Goal: Task Accomplishment & Management: Complete application form

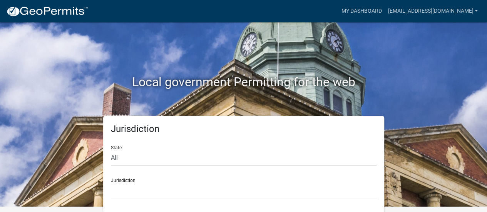
scroll to position [6, 0]
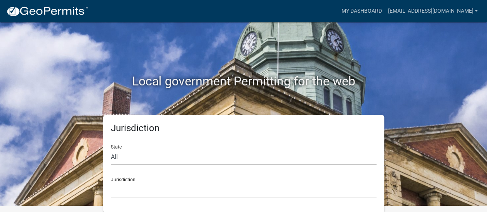
click at [121, 156] on select "All [US_STATE] [US_STATE] [US_STATE] [US_STATE] [US_STATE] [US_STATE] [US_STATE…" at bounding box center [244, 158] width 266 height 16
select select "[US_STATE]"
click at [111, 150] on select "All [US_STATE] [US_STATE] [US_STATE] [US_STATE] [US_STATE] [US_STATE] [US_STATE…" at bounding box center [244, 158] width 266 height 16
click at [119, 185] on select "[GEOGRAPHIC_DATA], [US_STATE][PERSON_NAME][GEOGRAPHIC_DATA], [US_STATE][PERSON_…" at bounding box center [244, 190] width 266 height 16
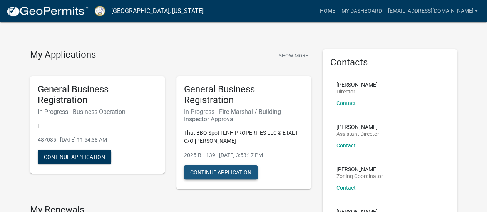
click at [229, 171] on button "Continue Application" at bounding box center [221, 173] width 74 height 14
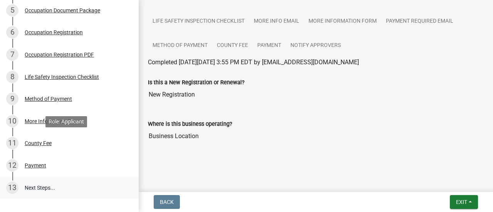
scroll to position [270, 0]
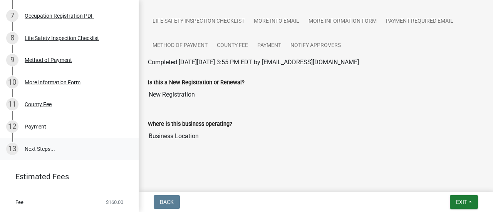
click at [31, 145] on link "13 Next Steps..." at bounding box center [69, 149] width 139 height 22
click at [351, 22] on link "More Information Form" at bounding box center [342, 21] width 77 height 25
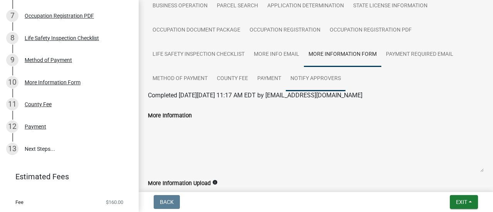
scroll to position [40, 0]
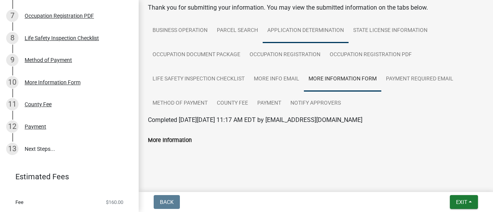
click at [313, 26] on link "Application Determination" at bounding box center [306, 30] width 86 height 25
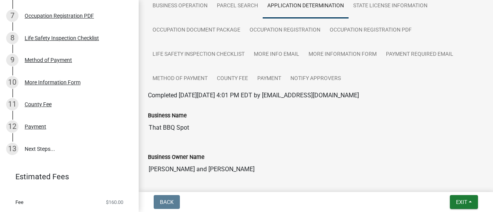
scroll to position [0, 0]
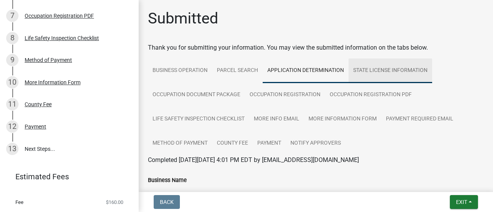
click at [380, 73] on link "State License Information" at bounding box center [391, 71] width 84 height 25
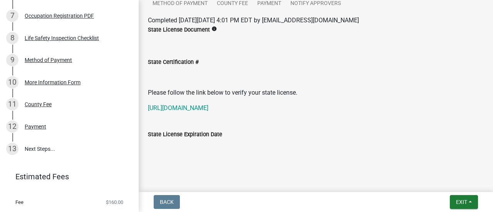
scroll to position [150, 0]
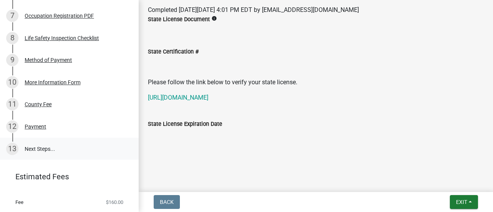
click at [38, 148] on link "13 Next Steps..." at bounding box center [69, 149] width 139 height 22
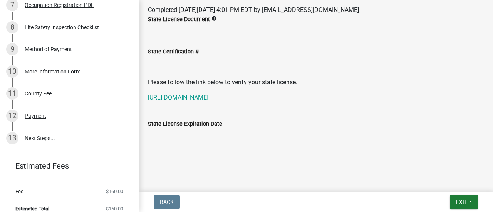
scroll to position [289, 0]
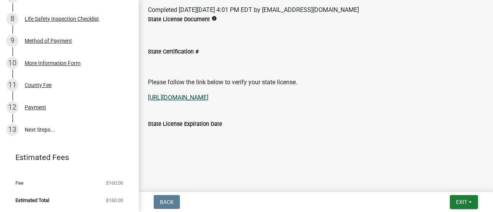
click at [202, 94] on link "[URL][DOMAIN_NAME]" at bounding box center [178, 97] width 60 height 7
click at [40, 107] on div "Payment" at bounding box center [36, 107] width 22 height 5
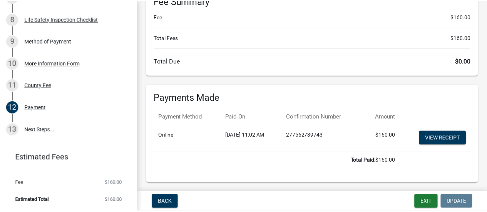
scroll to position [100, 0]
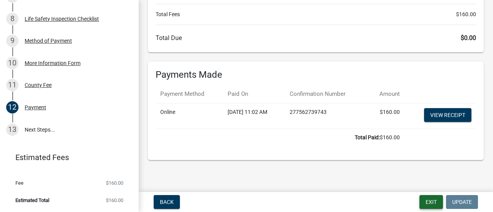
click at [438, 203] on button "Exit" at bounding box center [432, 202] width 24 height 14
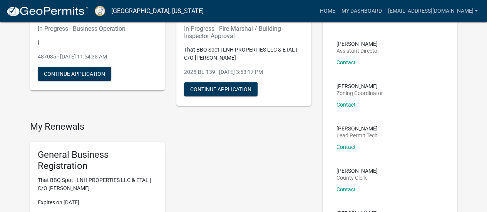
scroll to position [77, 0]
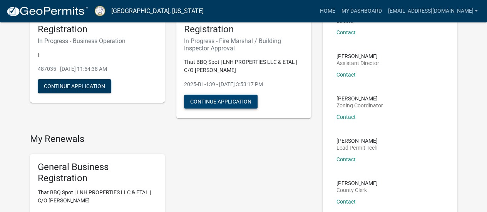
click at [251, 100] on button "Continue Application" at bounding box center [221, 102] width 74 height 14
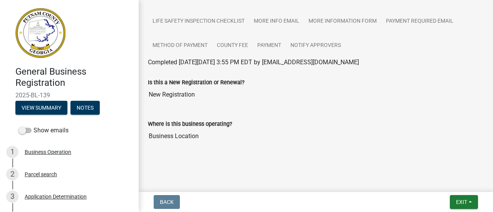
scroll to position [98, 0]
